Goal: Task Accomplishment & Management: Use online tool/utility

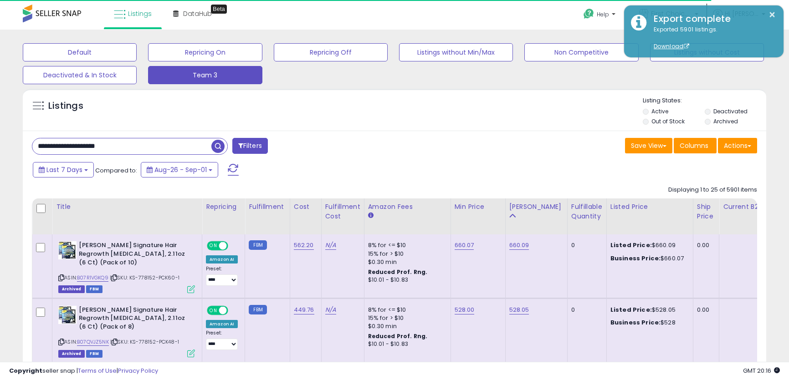
type input "**********"
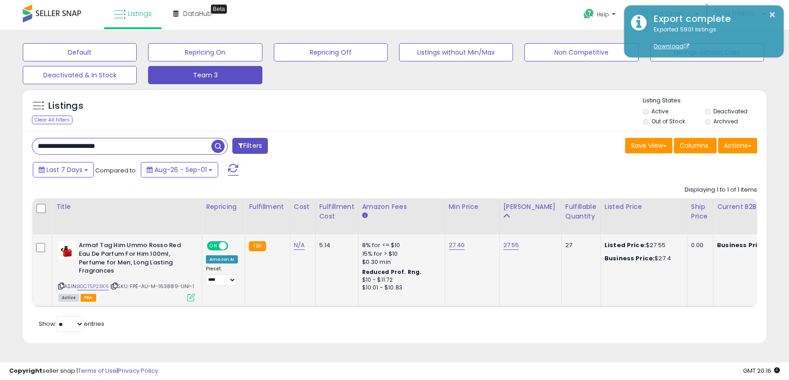
click at [508, 251] on td "27.55" at bounding box center [530, 271] width 62 height 72
click at [506, 250] on link "27.55" at bounding box center [512, 245] width 16 height 9
drag, startPoint x: 468, startPoint y: 223, endPoint x: 348, endPoint y: 225, distance: 120.3
click at [348, 226] on table "Title Repricing" at bounding box center [763, 253] width 1463 height 109
type input "**"
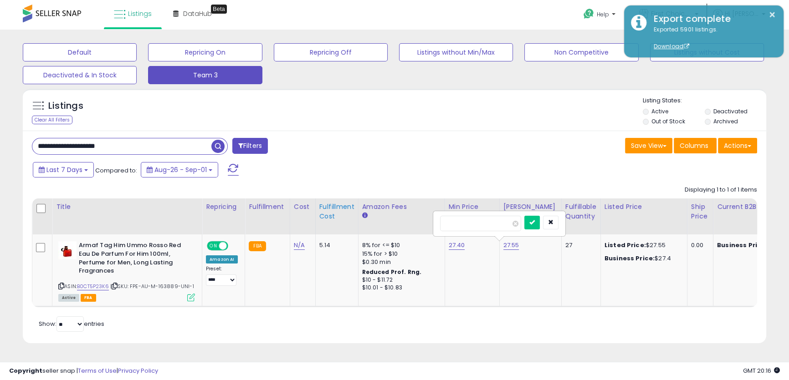
click button "submit" at bounding box center [531, 223] width 15 height 14
click at [137, 141] on input "**********" at bounding box center [121, 147] width 179 height 16
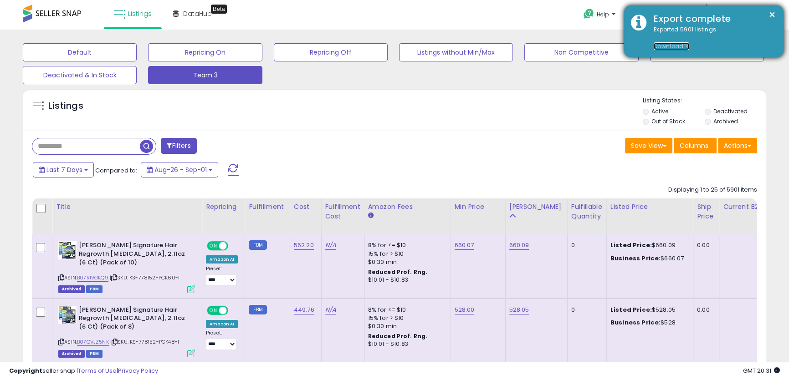
click at [684, 45] on span at bounding box center [686, 46] width 5 height 5
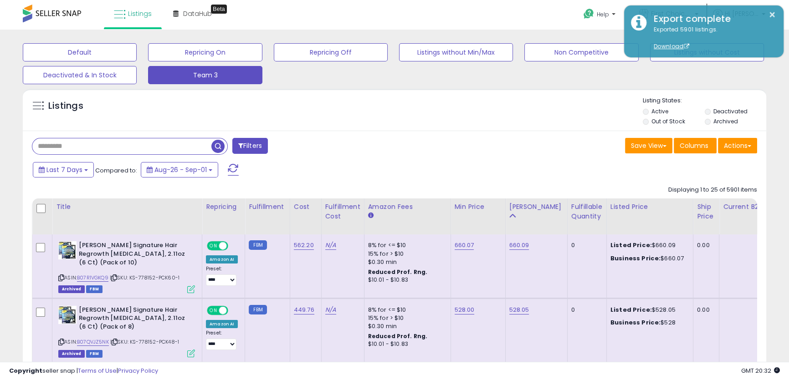
click at [447, 142] on div "Save View Save As New View Update Current View Columns Actions Import Export Vi…" at bounding box center [580, 147] width 370 height 18
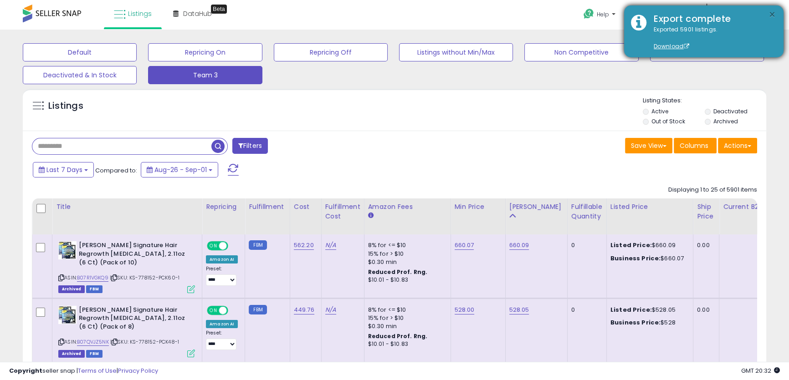
click at [769, 16] on button "×" at bounding box center [772, 14] width 7 height 11
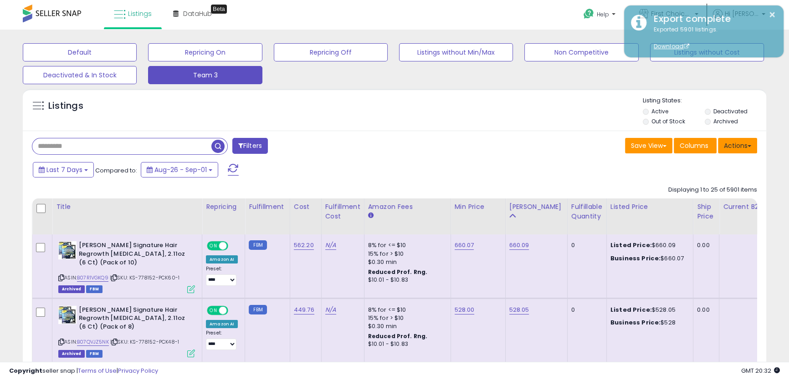
click at [741, 147] on button "Actions" at bounding box center [737, 145] width 39 height 15
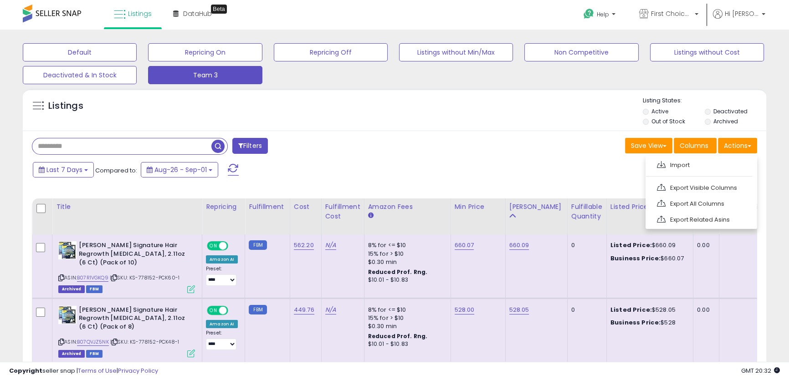
drag, startPoint x: 285, startPoint y: 137, endPoint x: 258, endPoint y: 129, distance: 28.1
click at [749, 151] on button "Actions" at bounding box center [737, 145] width 39 height 15
click at [725, 190] on link "Export Visible Columns" at bounding box center [701, 188] width 100 height 14
click at [726, 149] on button "Actions" at bounding box center [737, 145] width 39 height 15
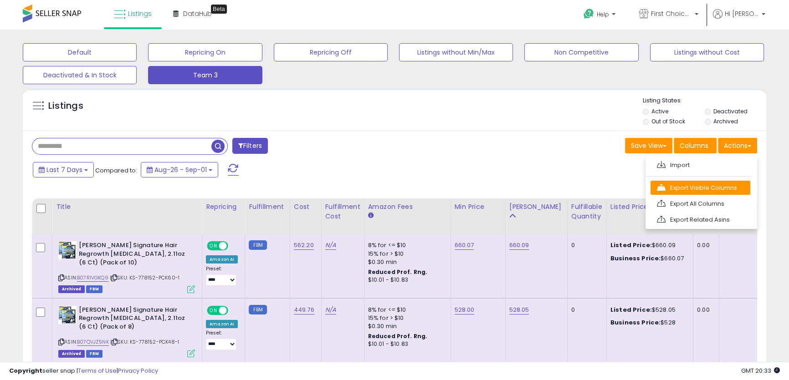
drag, startPoint x: 704, startPoint y: 187, endPoint x: 707, endPoint y: 181, distance: 5.9
click at [705, 185] on link "Export Visible Columns" at bounding box center [701, 188] width 100 height 14
